Goal: Transaction & Acquisition: Subscribe to service/newsletter

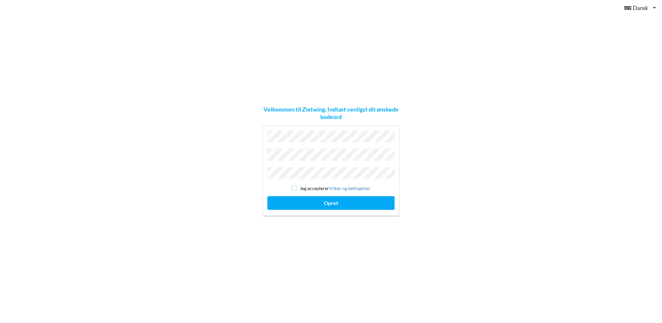
click at [296, 187] on input "checkbox" at bounding box center [294, 189] width 6 height 6
checkbox input "true"
click at [331, 200] on button "Opret" at bounding box center [330, 202] width 127 height 13
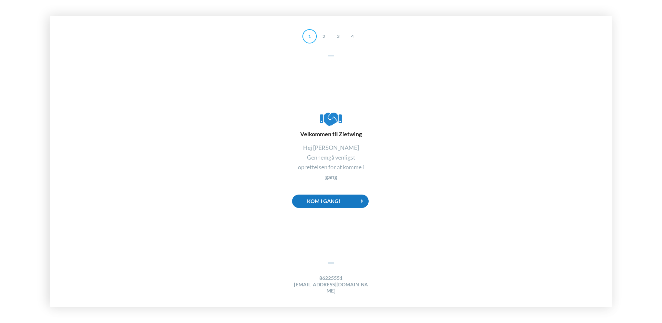
click at [335, 204] on div "Kom i gang!" at bounding box center [330, 201] width 77 height 13
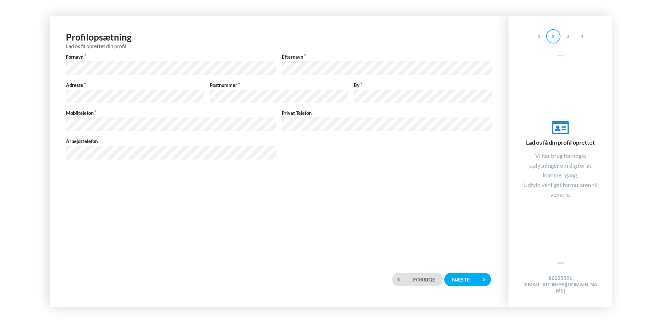
click at [280, 121] on div "Privat Telefon" at bounding box center [387, 121] width 216 height 23
click at [457, 280] on div "Næste" at bounding box center [467, 279] width 47 height 13
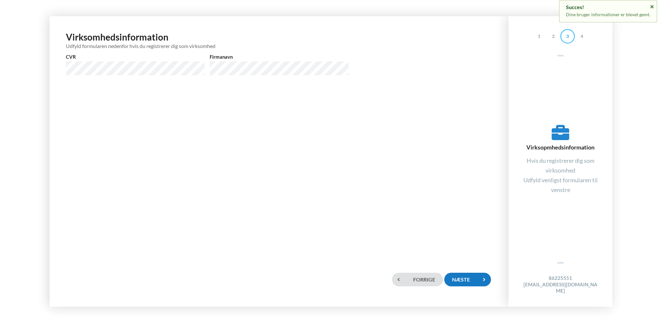
click at [458, 280] on div "Næste" at bounding box center [467, 279] width 47 height 13
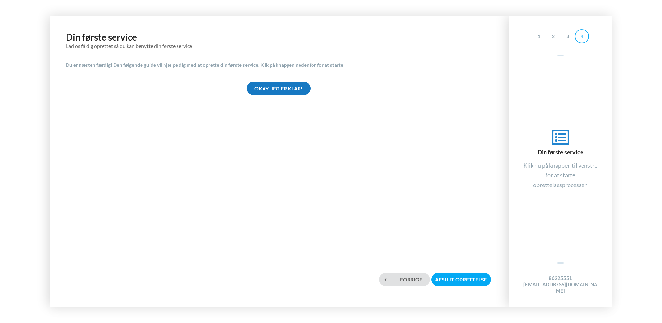
click at [279, 90] on div "Okay, jeg er klar!" at bounding box center [279, 88] width 64 height 13
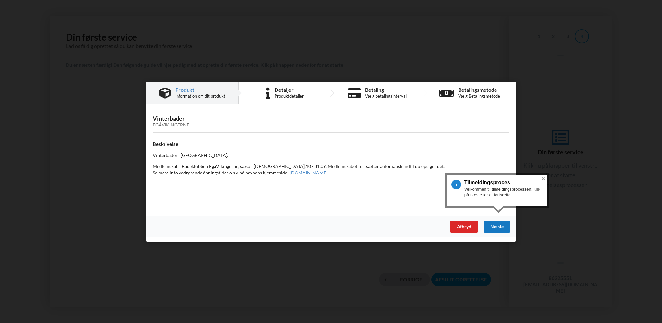
click at [499, 228] on div "Næste" at bounding box center [497, 227] width 27 height 12
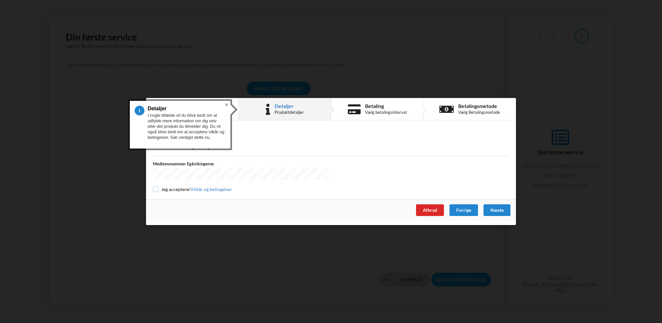
click at [156, 188] on input "checkbox" at bounding box center [156, 190] width 6 height 6
checkbox input "true"
click at [500, 210] on div "Næste" at bounding box center [497, 210] width 27 height 12
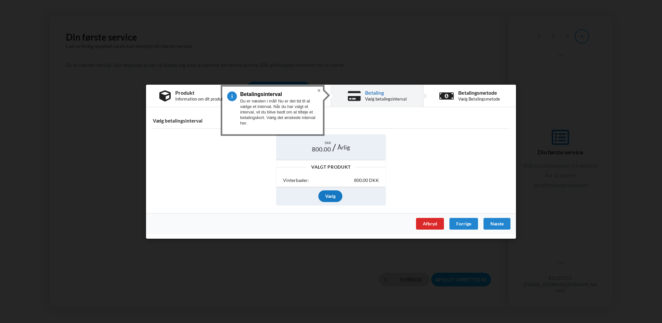
click at [327, 196] on div "Vælg" at bounding box center [330, 197] width 24 height 12
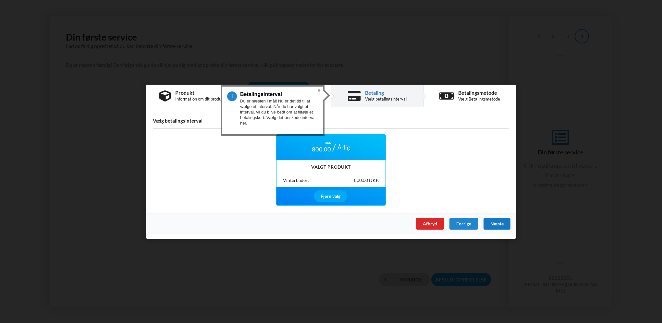
click at [497, 223] on div "Næste" at bounding box center [497, 224] width 27 height 12
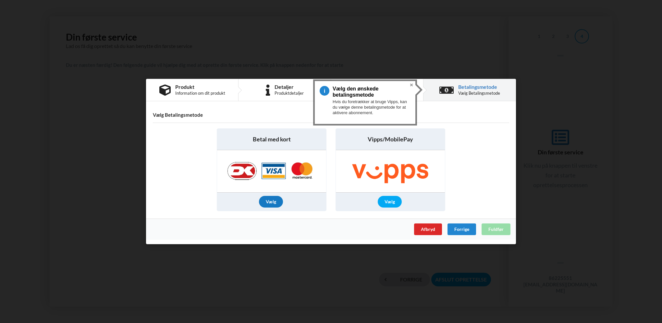
click at [269, 202] on div "Vælg" at bounding box center [271, 202] width 24 height 12
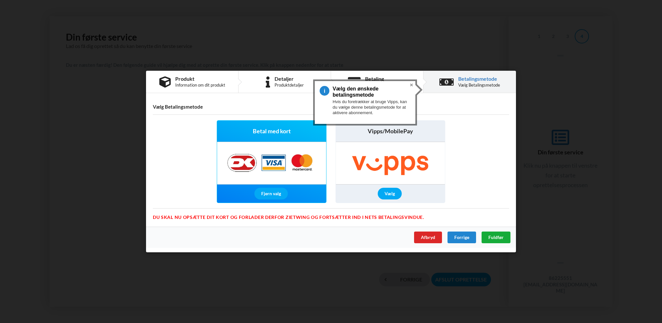
click at [495, 237] on span "Fuldfør" at bounding box center [495, 238] width 15 height 6
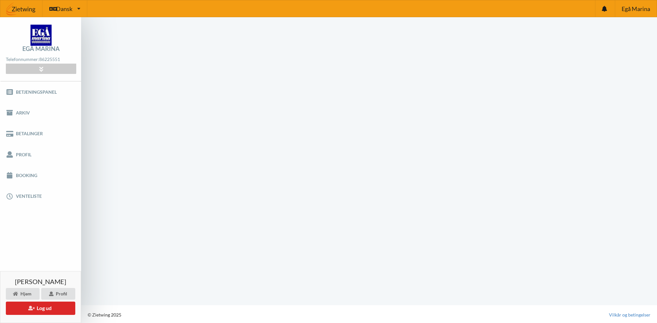
scroll to position [1, 0]
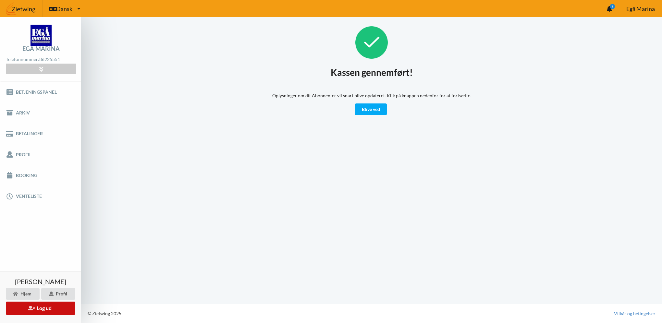
click at [44, 309] on button "Log ud" at bounding box center [40, 308] width 69 height 13
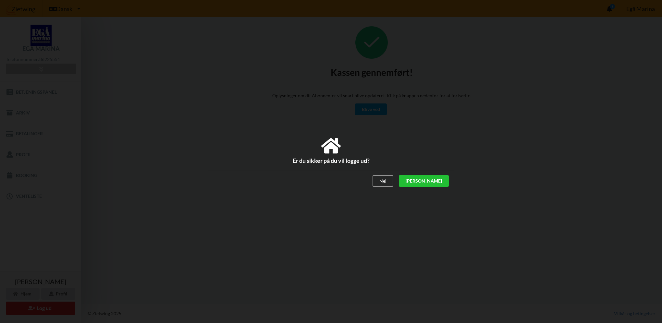
click at [443, 183] on div "[PERSON_NAME]" at bounding box center [424, 182] width 50 height 12
